Goal: Task Accomplishment & Management: Use online tool/utility

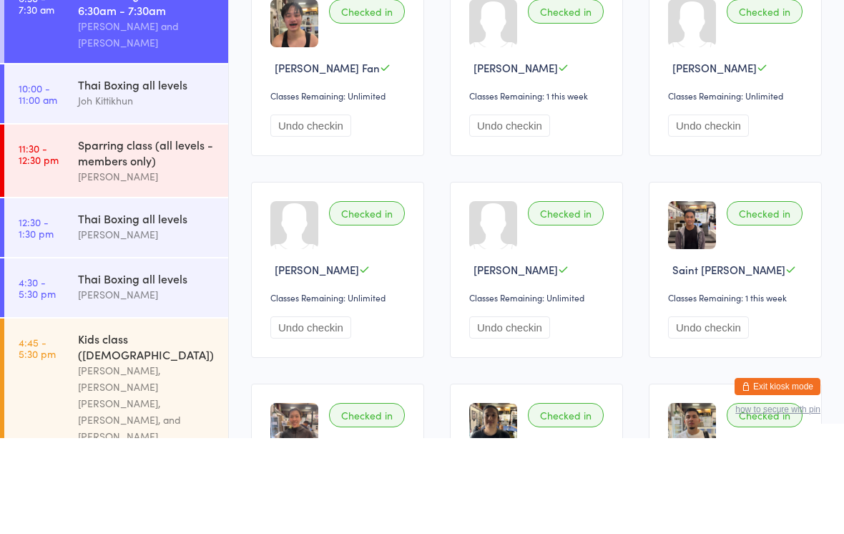
scroll to position [83, 0]
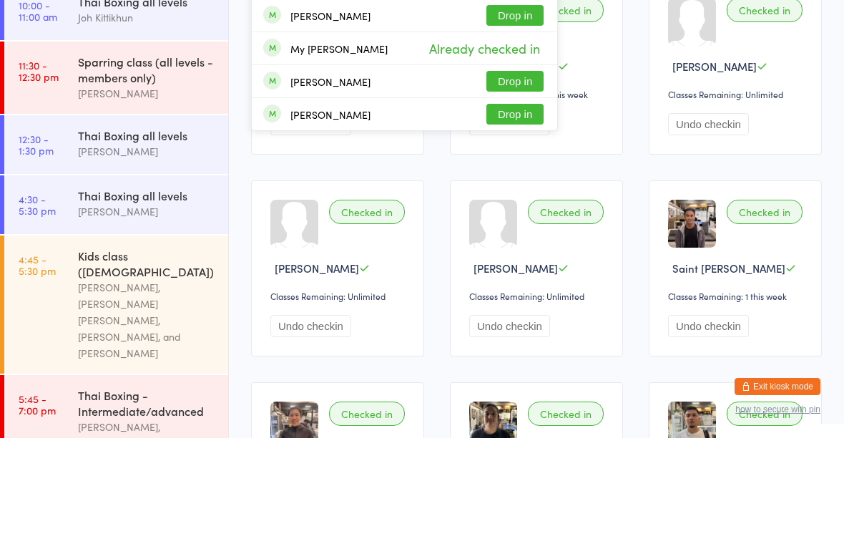
type input "Hao"
click at [502, 49] on button "Drop in" at bounding box center [515, 45] width 57 height 21
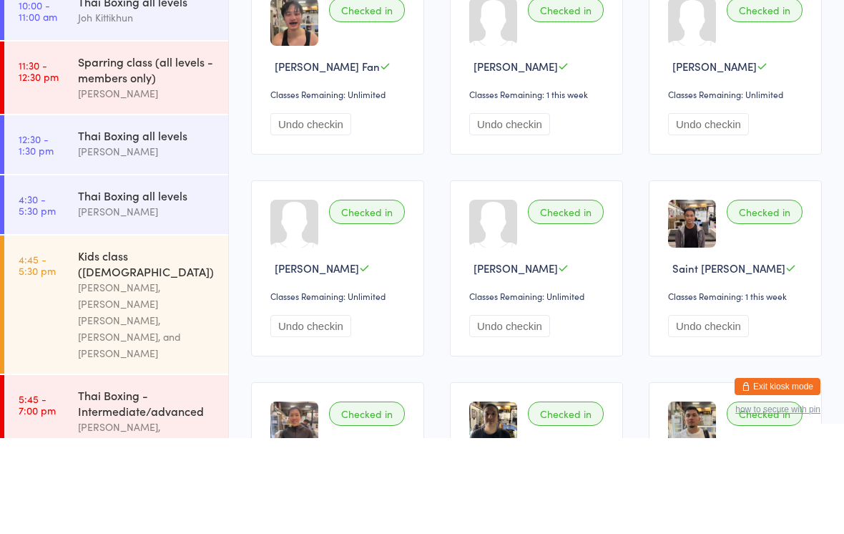
scroll to position [96, 0]
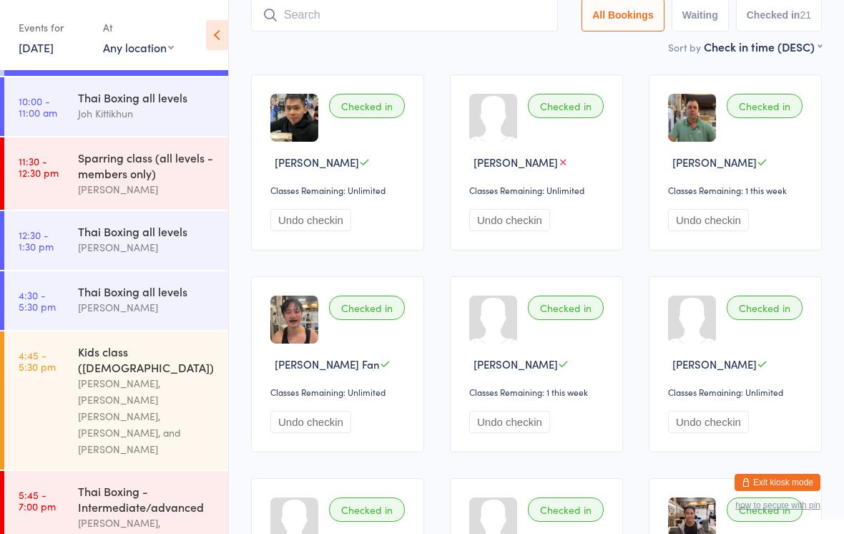
click at [292, 15] on input "search" at bounding box center [404, 15] width 307 height 33
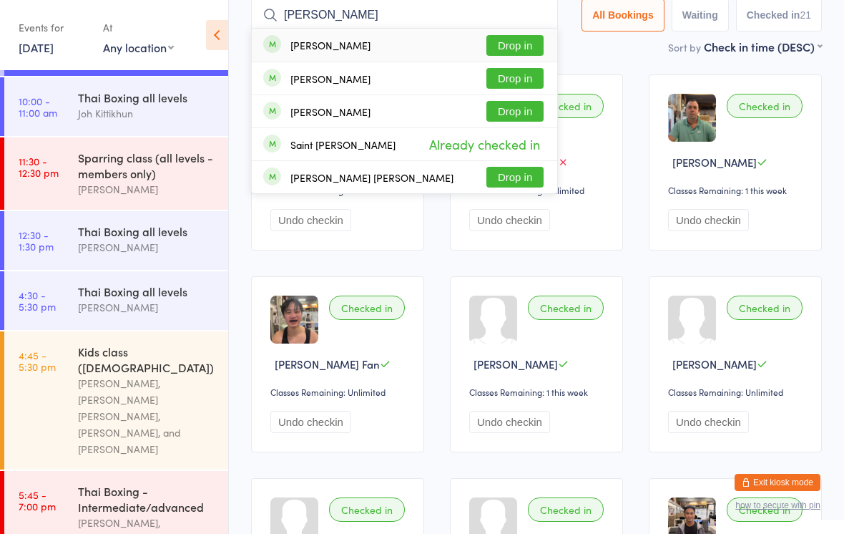
type input "[PERSON_NAME]"
click at [519, 43] on button "Drop in" at bounding box center [515, 45] width 57 height 21
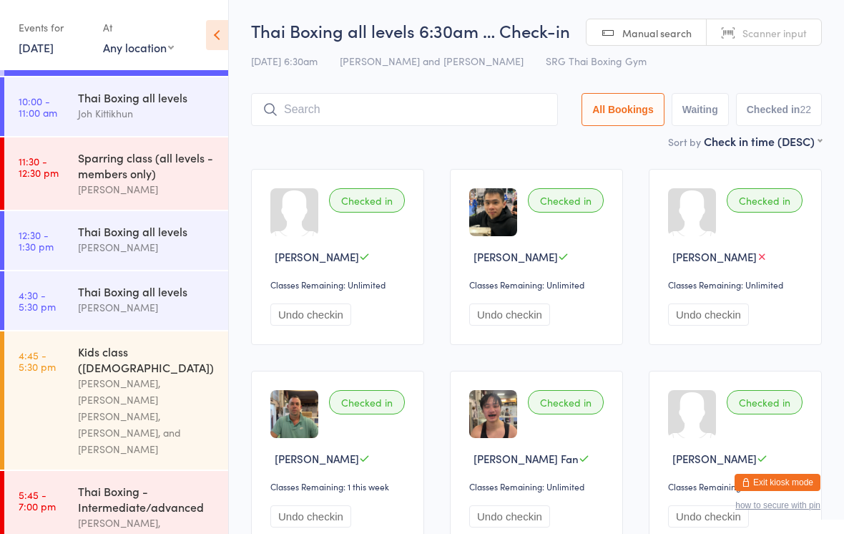
scroll to position [0, 0]
click at [405, 112] on input "search" at bounding box center [404, 110] width 307 height 33
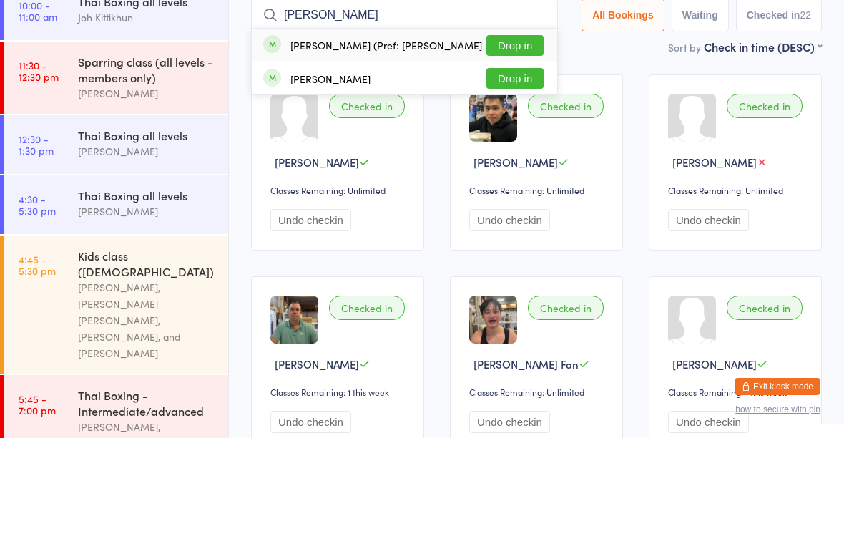
type input "[PERSON_NAME]"
click at [399, 135] on div "[PERSON_NAME] (Pref: [PERSON_NAME]" at bounding box center [386, 140] width 192 height 11
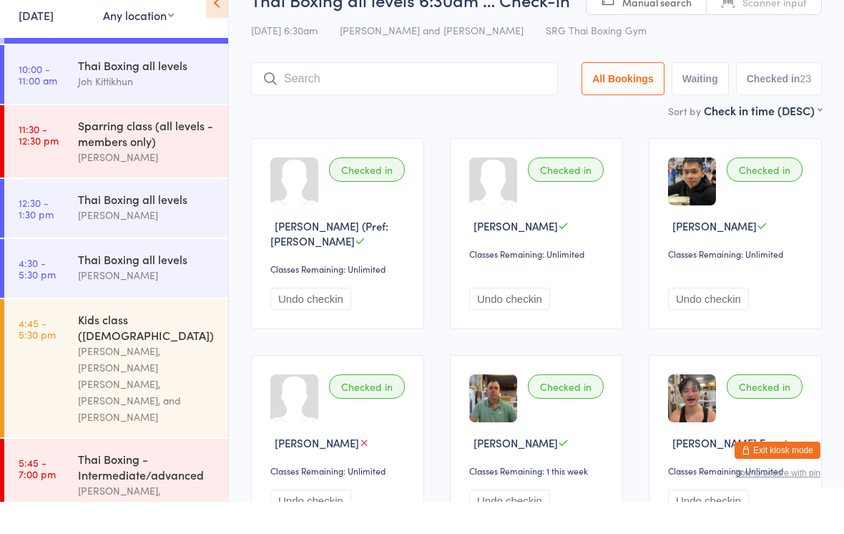
click at [381, 190] on div "Checked in" at bounding box center [367, 202] width 76 height 24
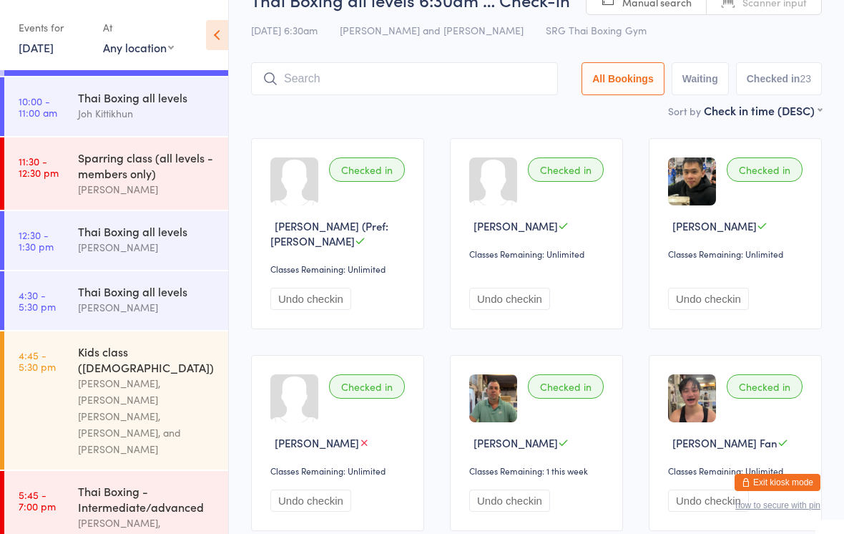
click at [327, 94] on input "search" at bounding box center [404, 78] width 307 height 33
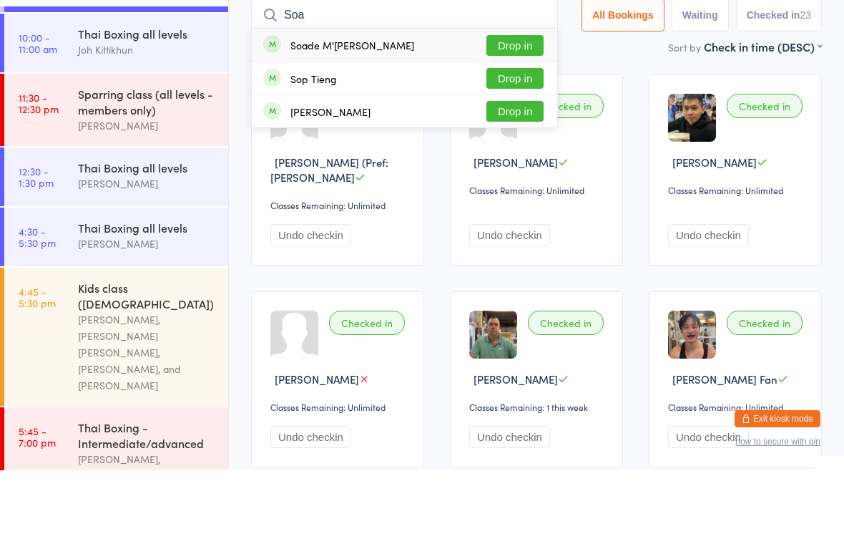
type input "Soa"
click at [514, 99] on button "Drop in" at bounding box center [515, 109] width 57 height 21
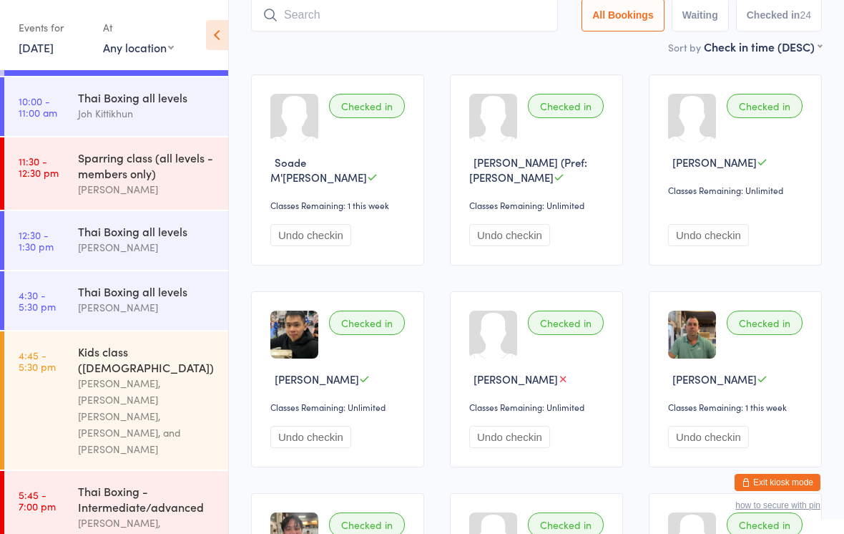
click at [336, 30] on input "search" at bounding box center [404, 15] width 307 height 33
click at [332, 8] on input "search" at bounding box center [404, 15] width 307 height 33
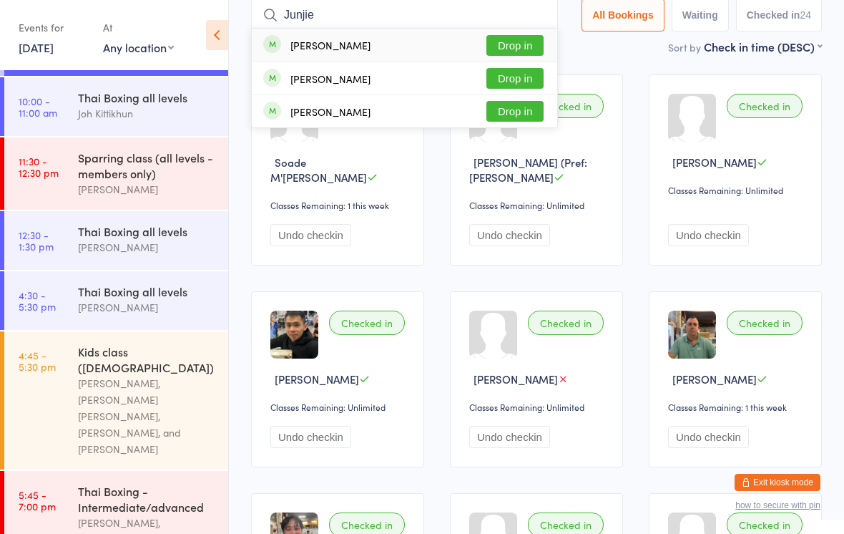
type input "Junjie"
click at [518, 42] on button "Drop in" at bounding box center [515, 45] width 57 height 21
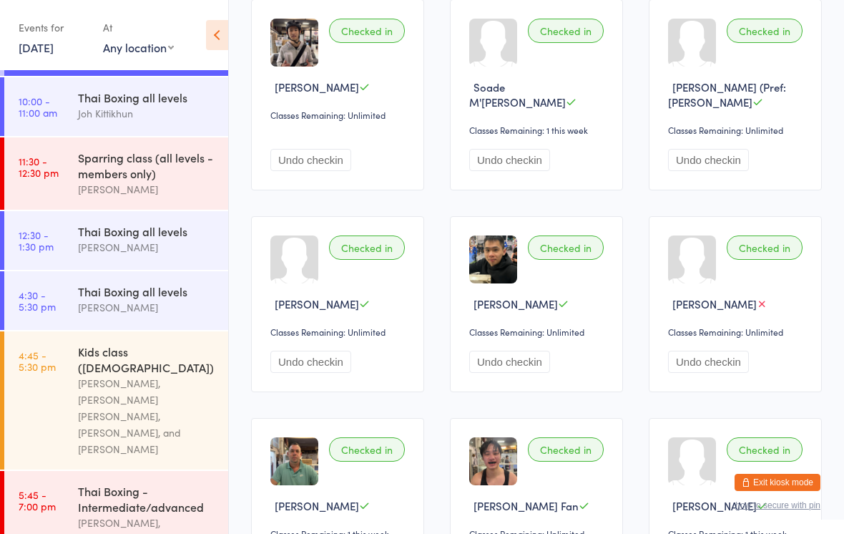
scroll to position [0, 0]
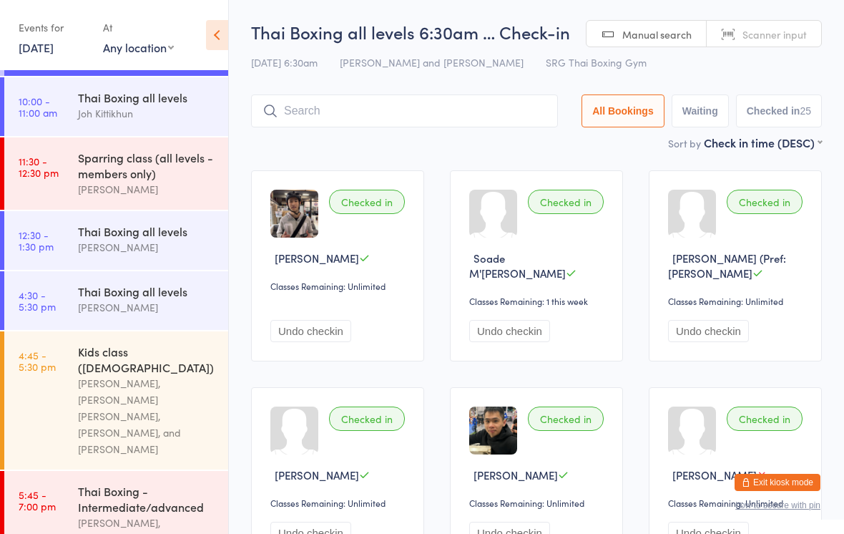
click at [75, 126] on link "10:00 - 11:00 am Thai Boxing all levels Joh Kittikhun" at bounding box center [116, 106] width 224 height 59
